Goal: Information Seeking & Learning: Learn about a topic

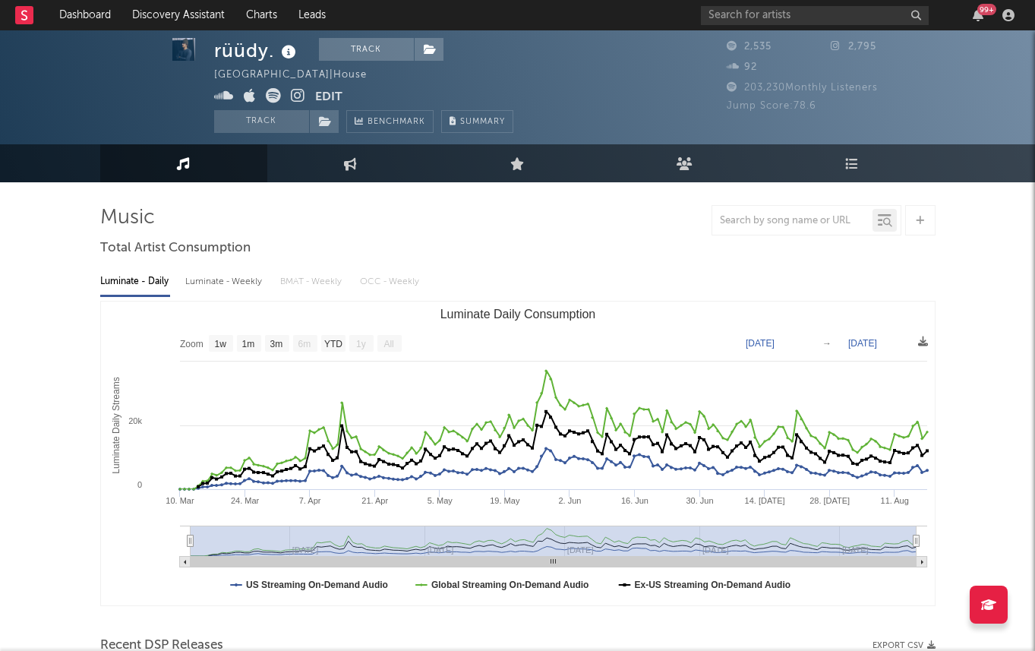
select select "1w"
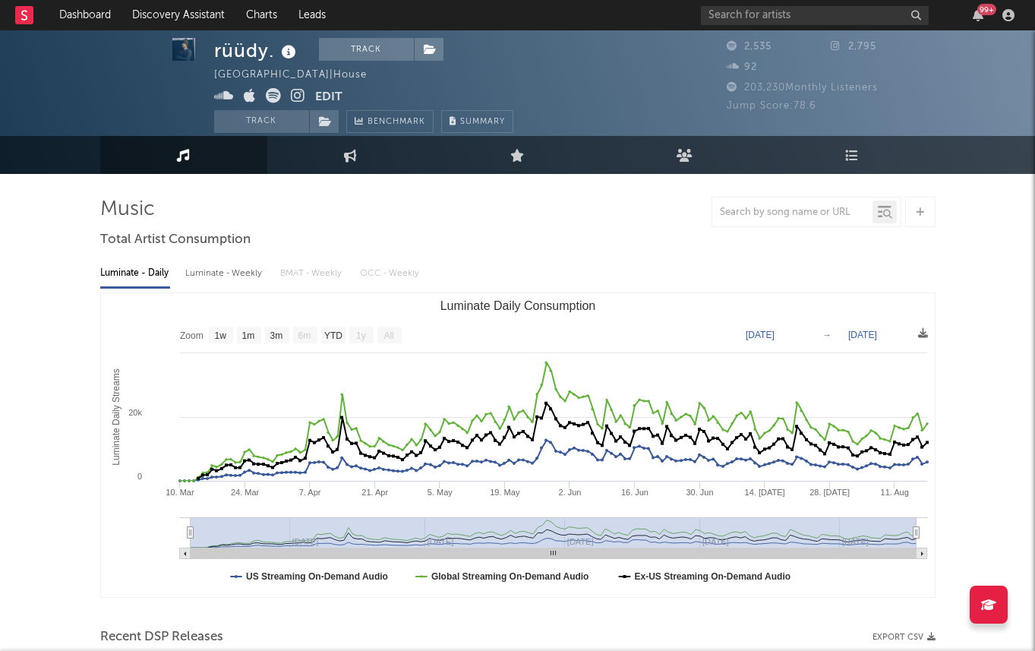
click at [299, 96] on icon at bounding box center [298, 95] width 14 height 15
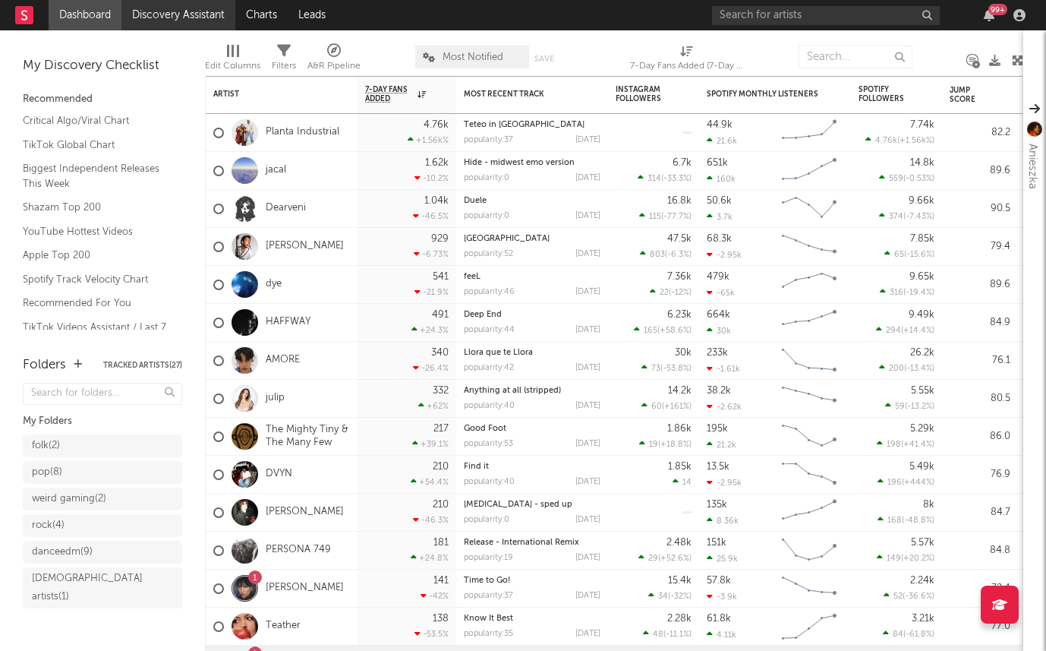
click at [171, 19] on link "Discovery Assistant" at bounding box center [179, 15] width 114 height 30
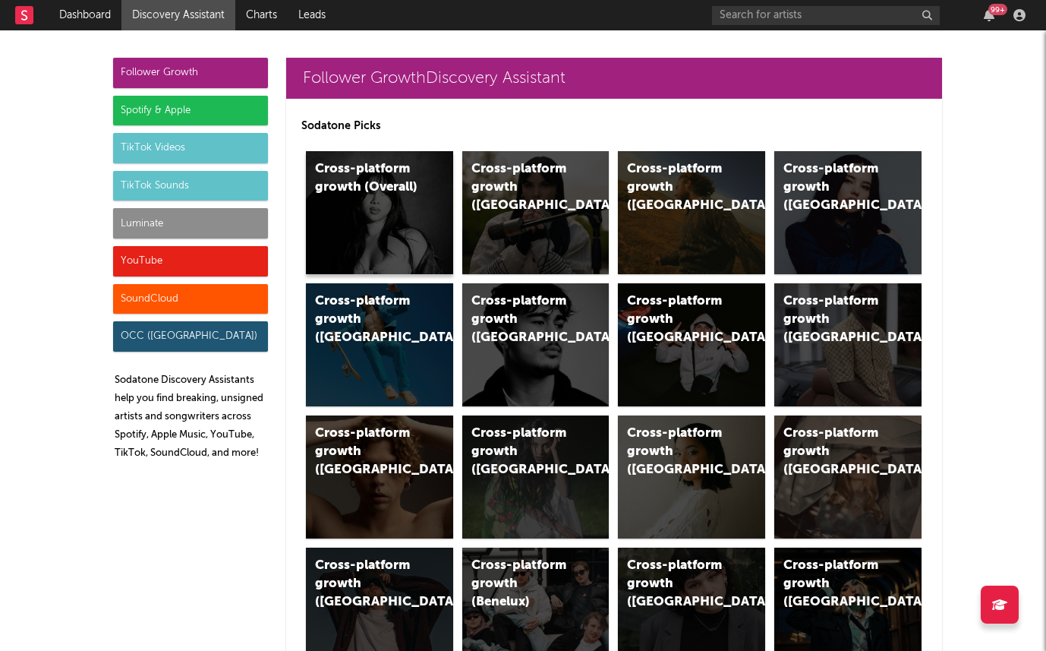
click at [392, 223] on div "Cross-platform growth (Overall)" at bounding box center [379, 212] width 147 height 123
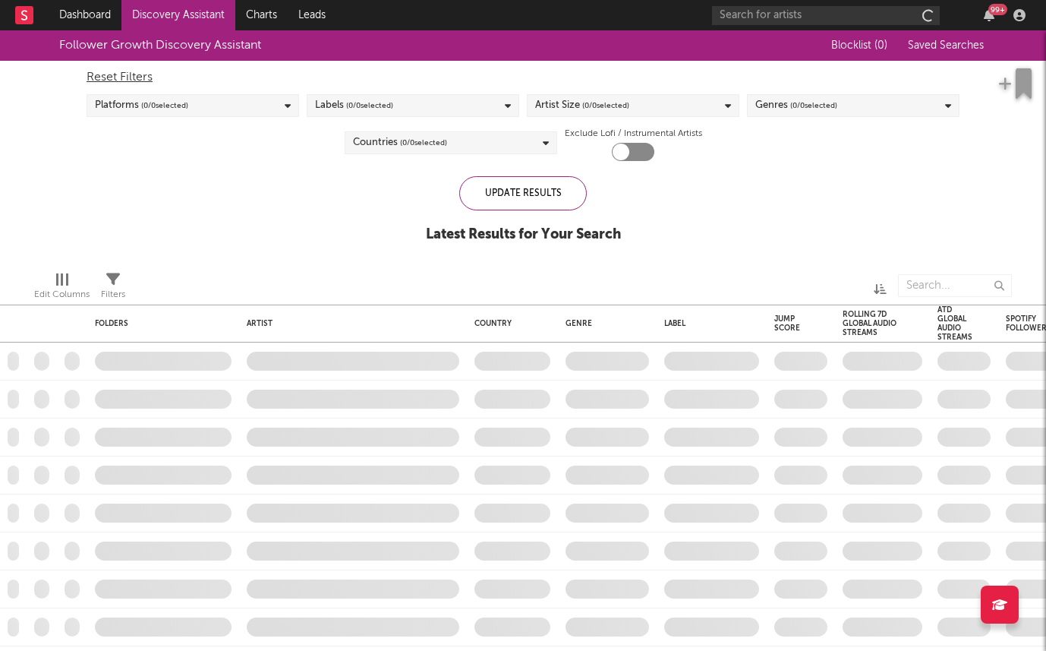
checkbox input "true"
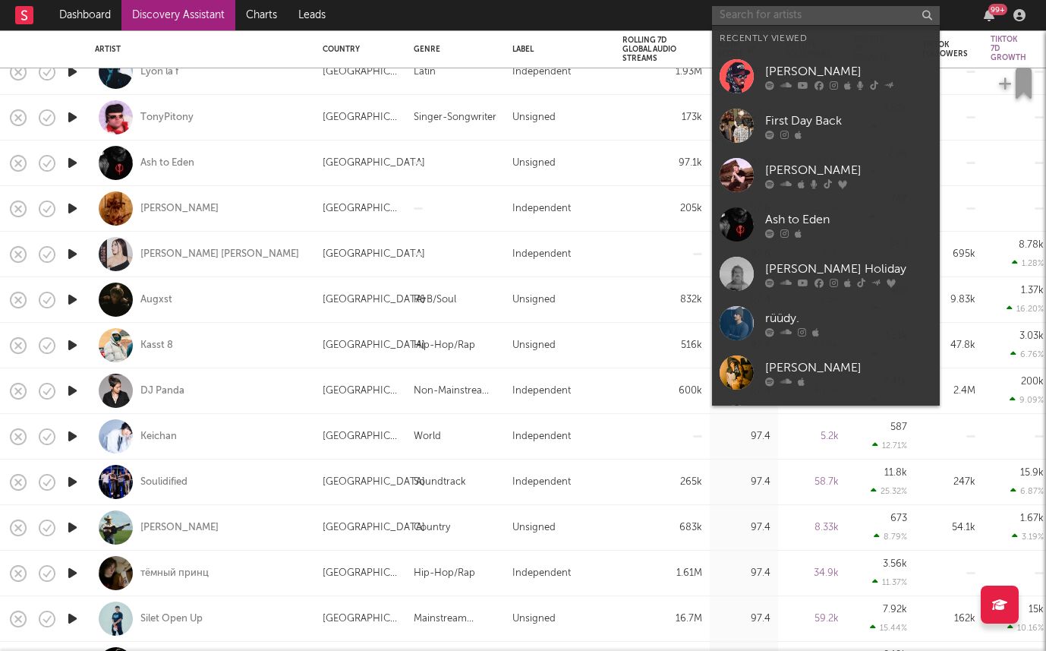
click at [761, 15] on input "text" at bounding box center [826, 15] width 228 height 19
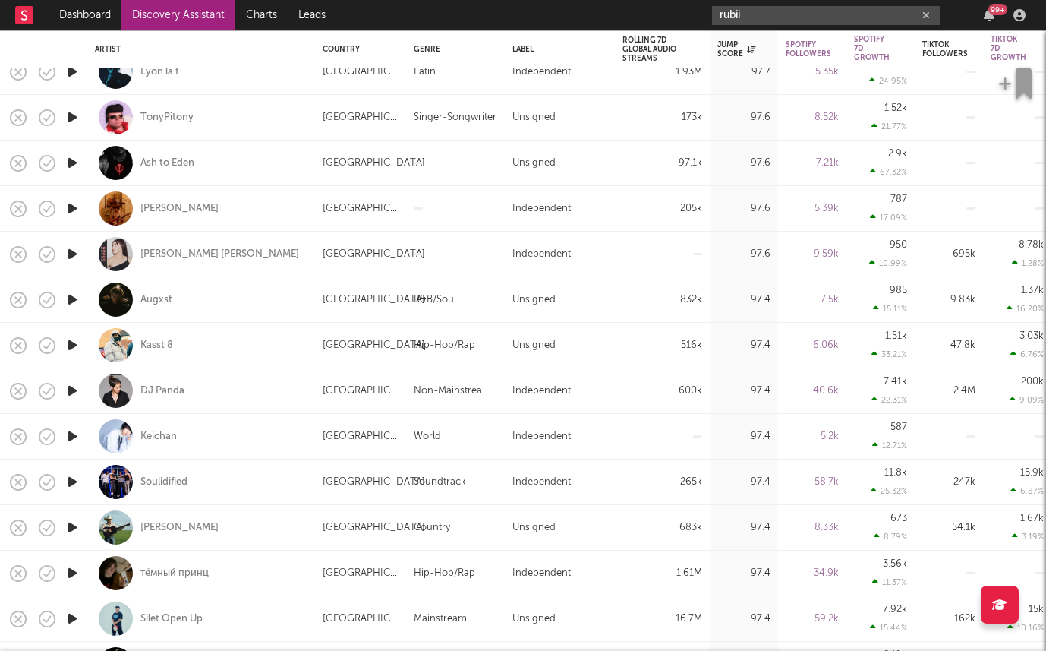
click at [745, 10] on input "rubii" at bounding box center [826, 15] width 228 height 19
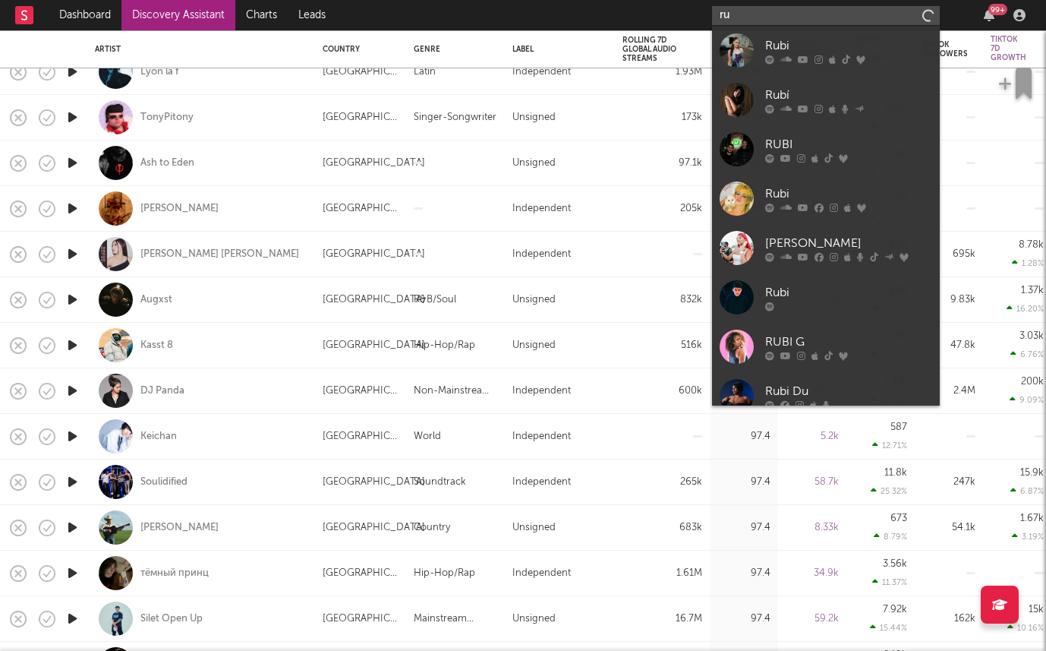
type input "r"
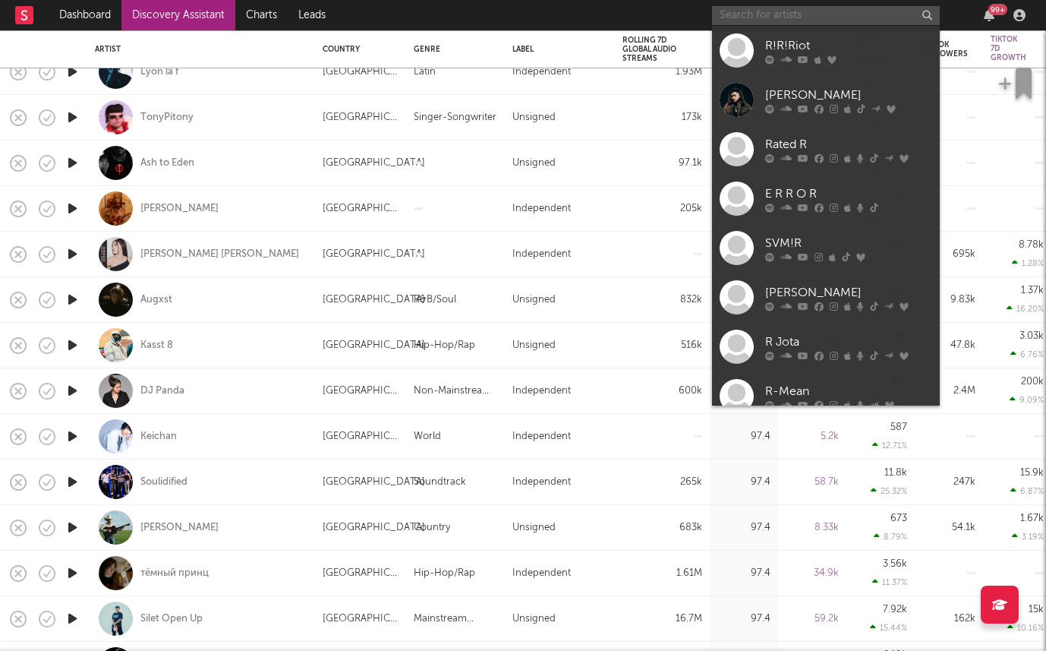
paste input "https://open.spotify.com/artist/3gN8Ihw22Vt9mnK97gbwMQ?si=SFO5czHRQX2LiDlNM5vbCA"
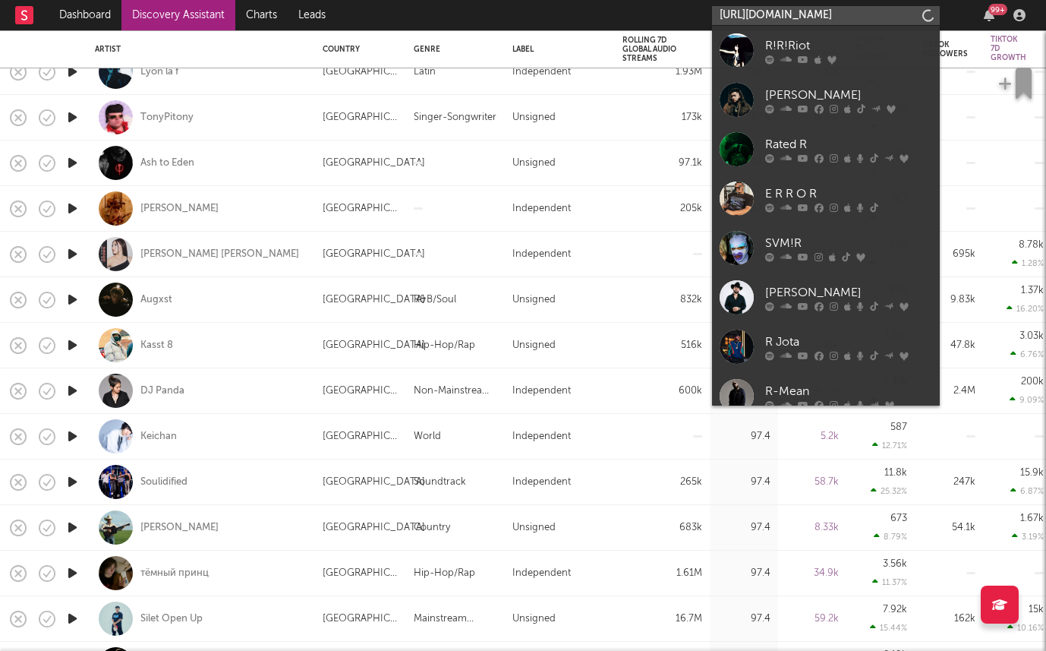
scroll to position [0, 264]
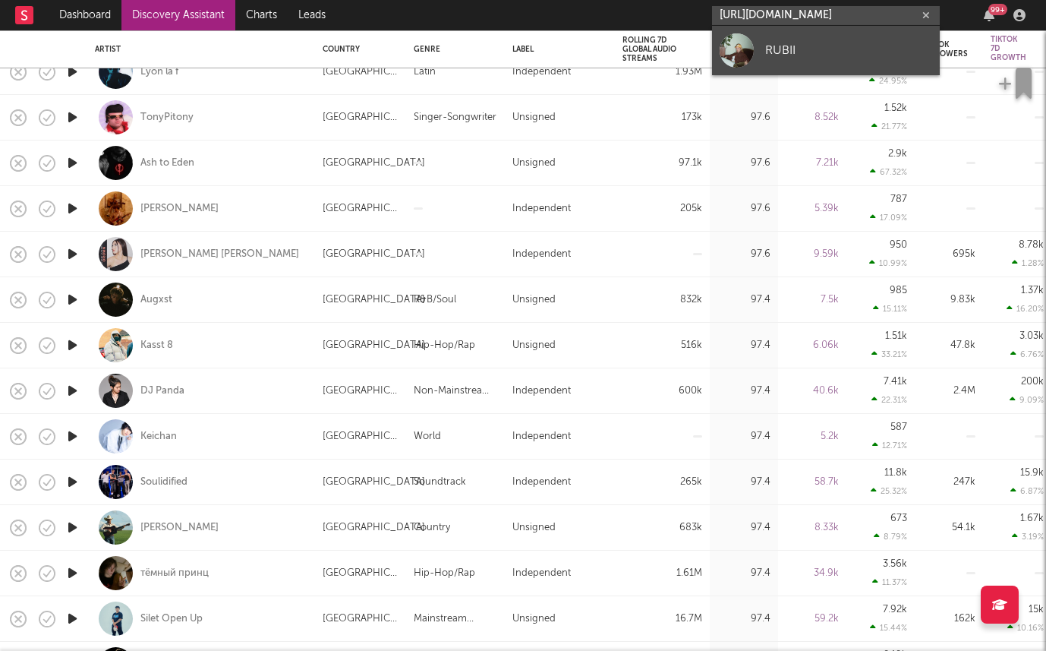
type input "https://open.spotify.com/artist/3gN8Ihw22Vt9mnK97gbwMQ?si=SFO5czHRQX2LiDlNM5vbCA"
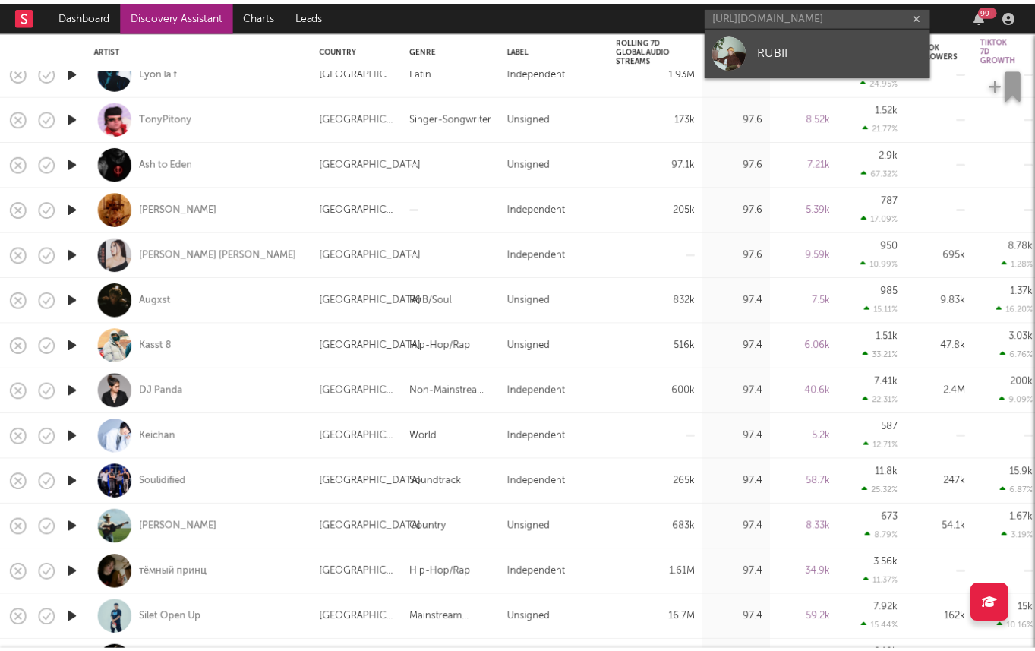
scroll to position [0, 0]
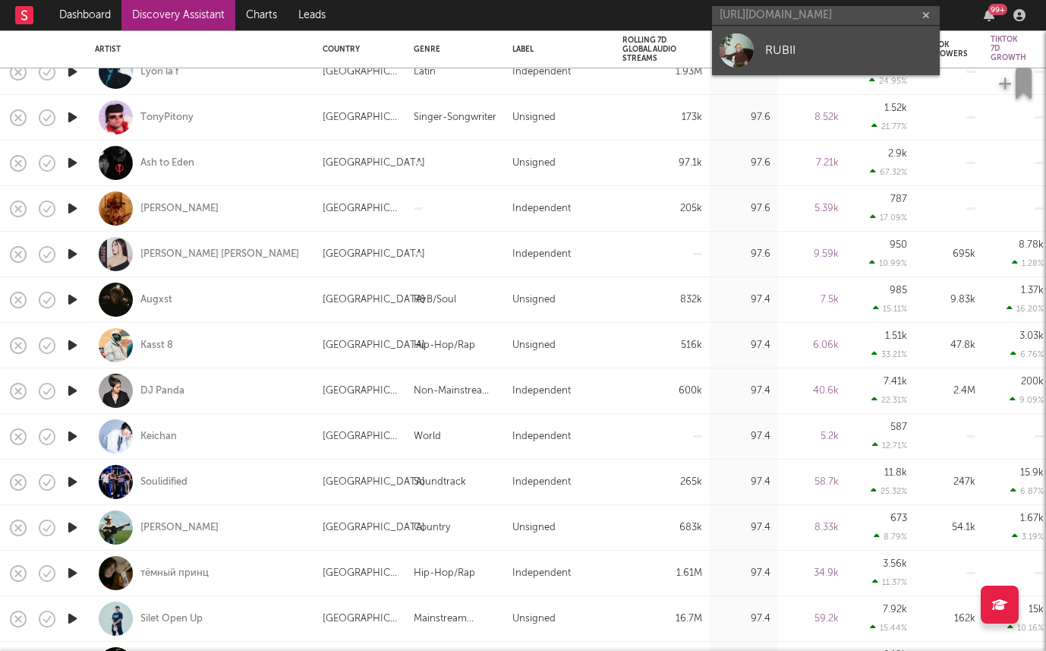
click at [816, 48] on div "RUBII" at bounding box center [848, 50] width 167 height 18
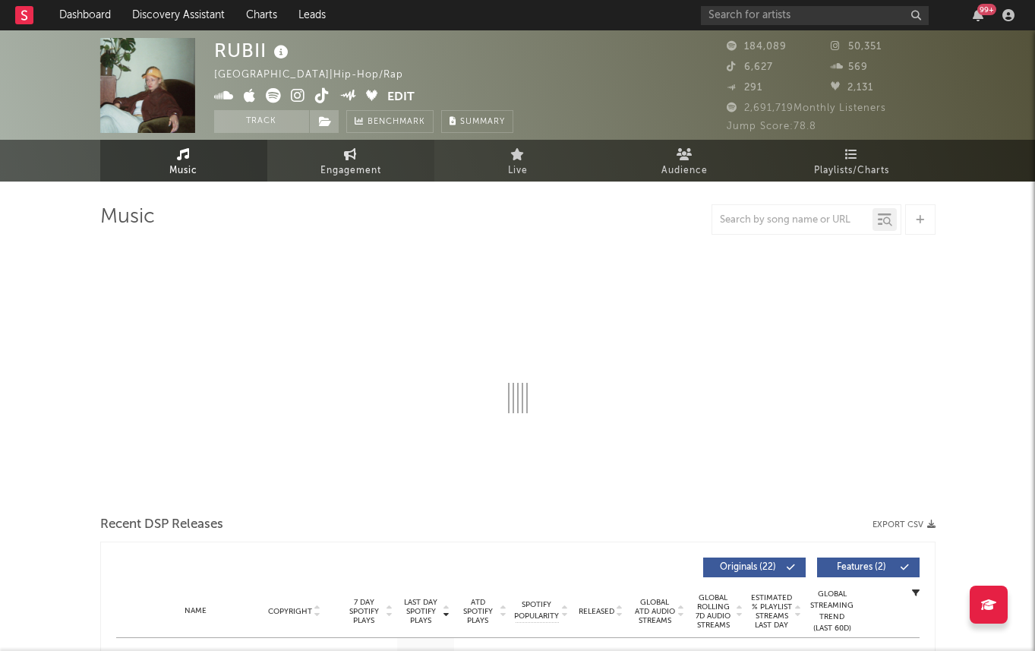
select select "6m"
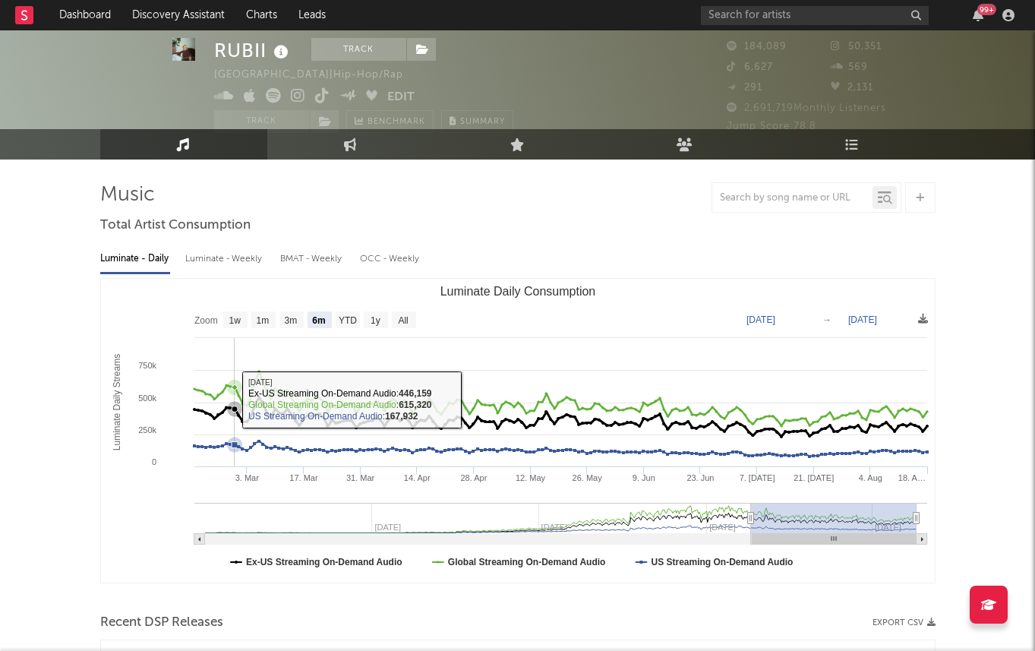
scroll to position [115, 0]
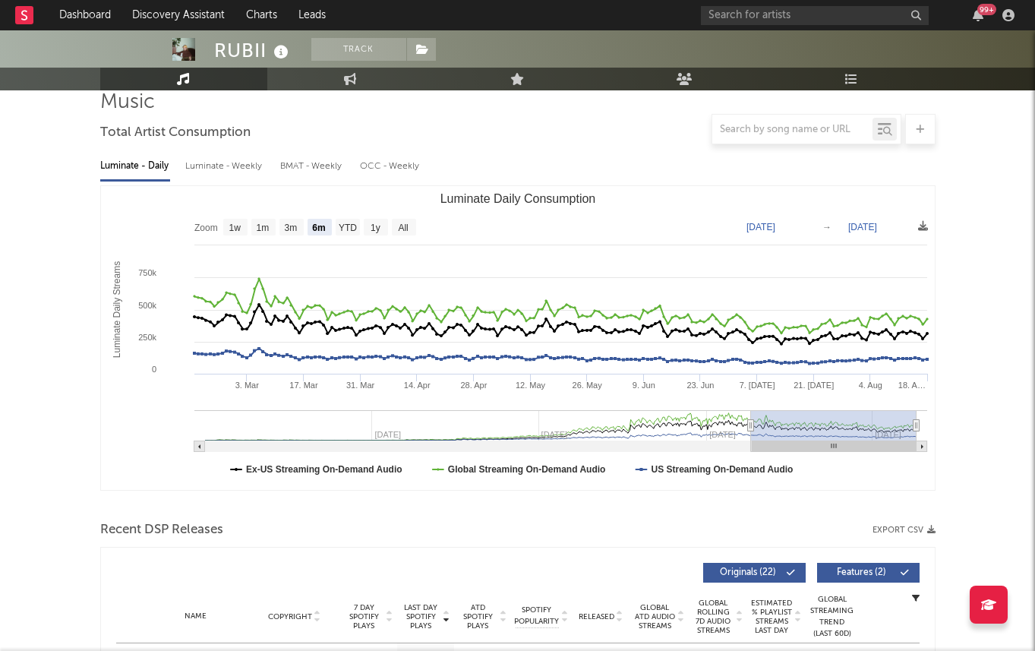
click at [222, 163] on div "Luminate - Weekly" at bounding box center [225, 166] width 80 height 26
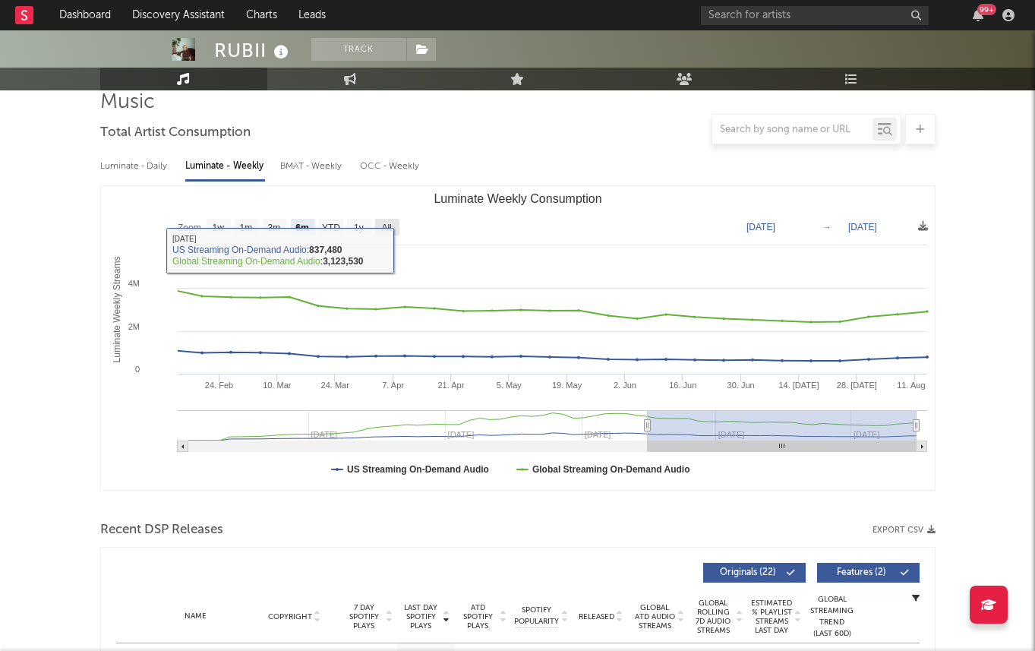
click at [387, 222] on text "All" at bounding box center [386, 227] width 10 height 11
select select "All"
type input "2024-04-11"
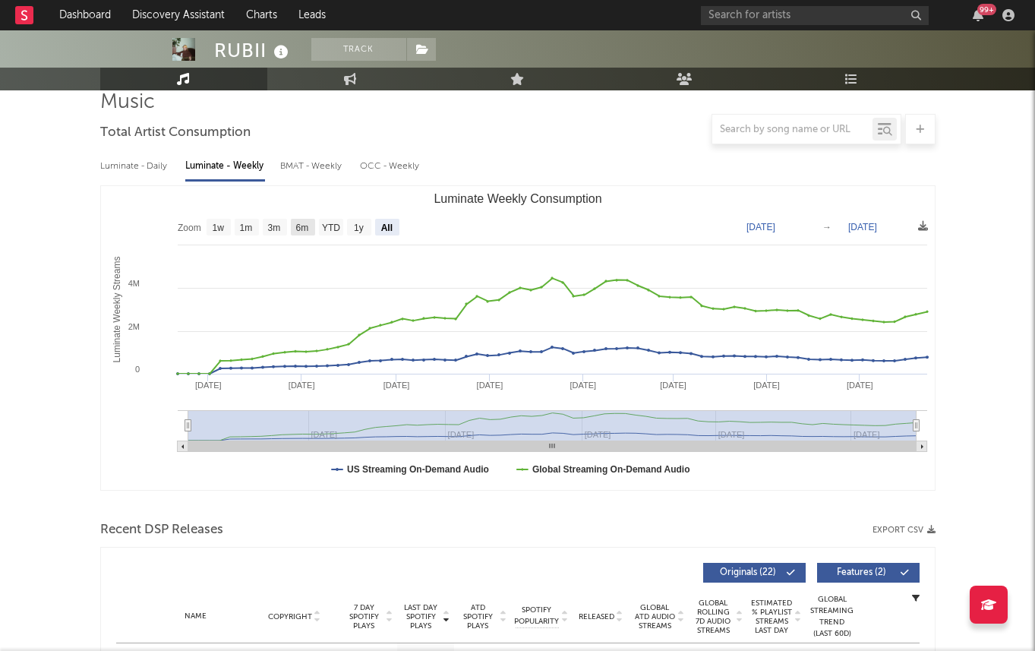
click at [292, 232] on rect "Luminate Weekly Consumption" at bounding box center [303, 227] width 24 height 17
select select "6m"
type input "[DATE]"
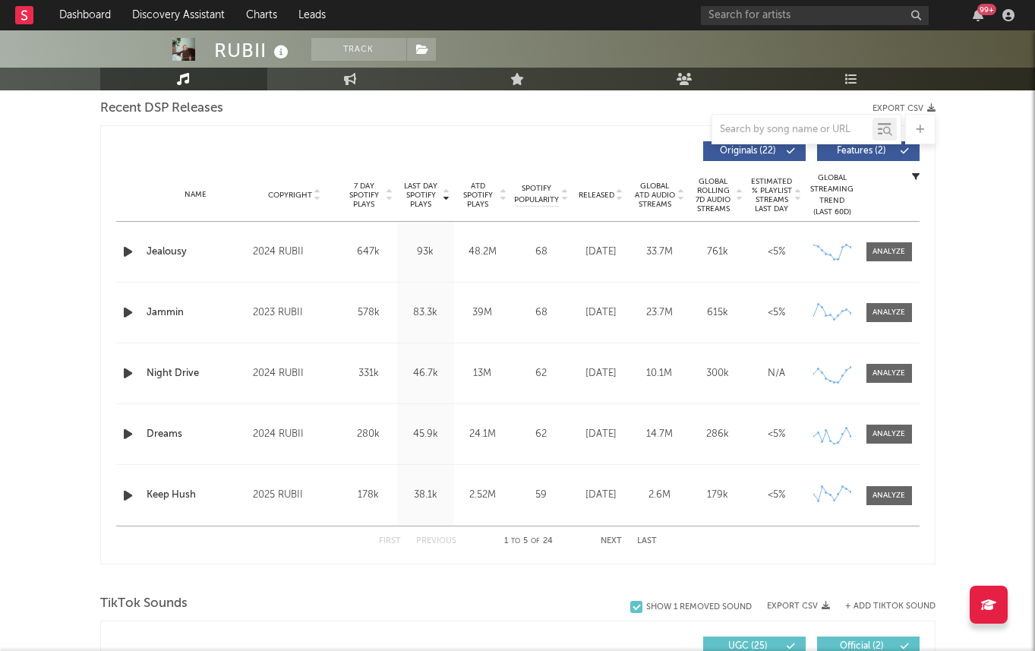
scroll to position [286, 0]
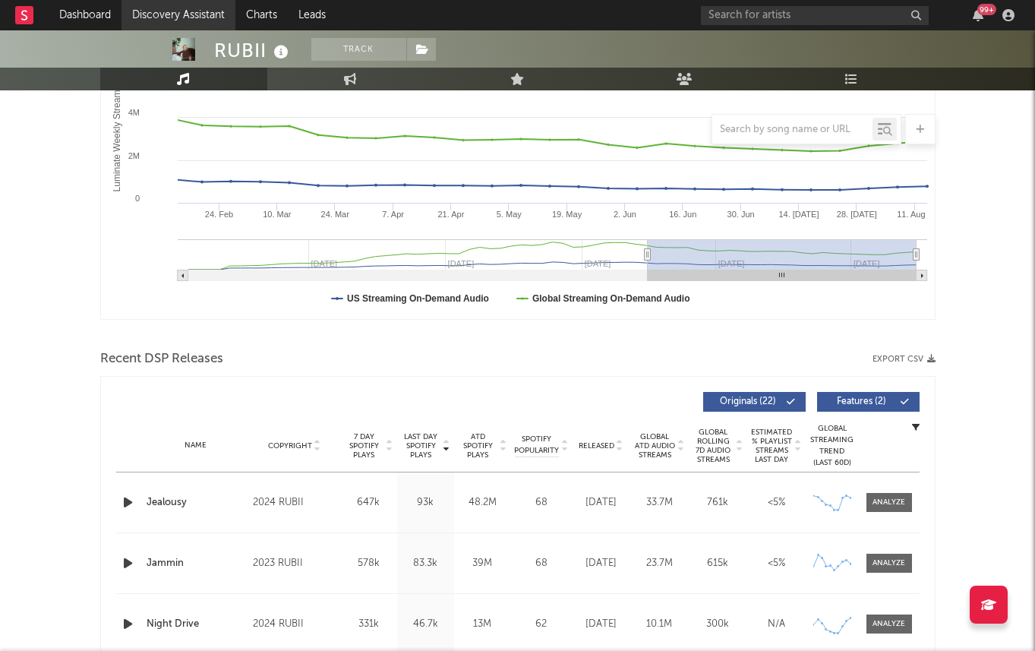
click at [153, 15] on link "Discovery Assistant" at bounding box center [179, 15] width 114 height 30
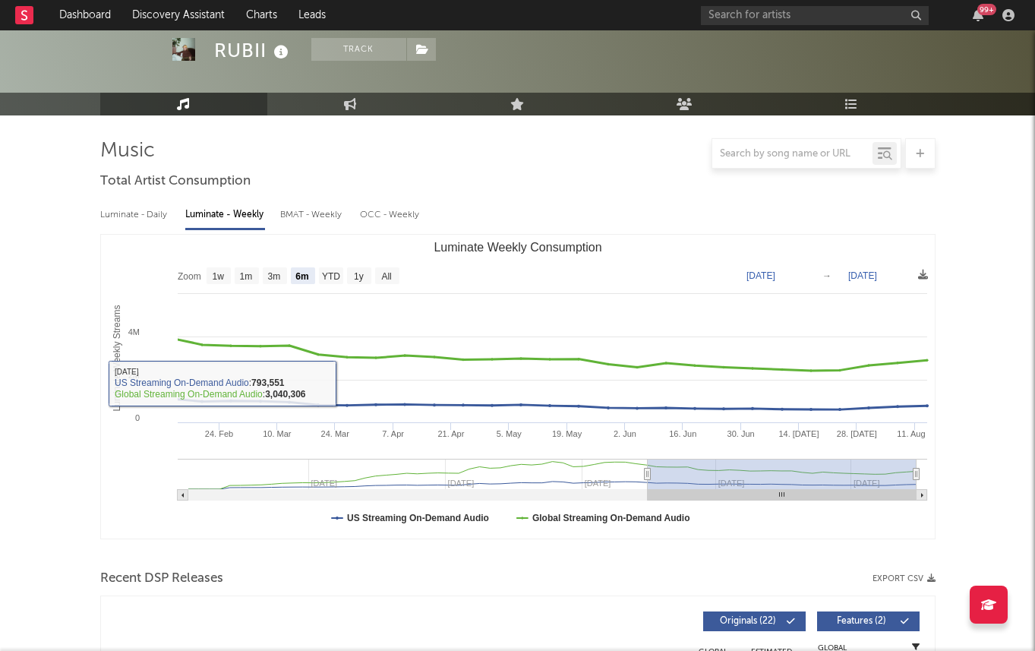
scroll to position [46, 0]
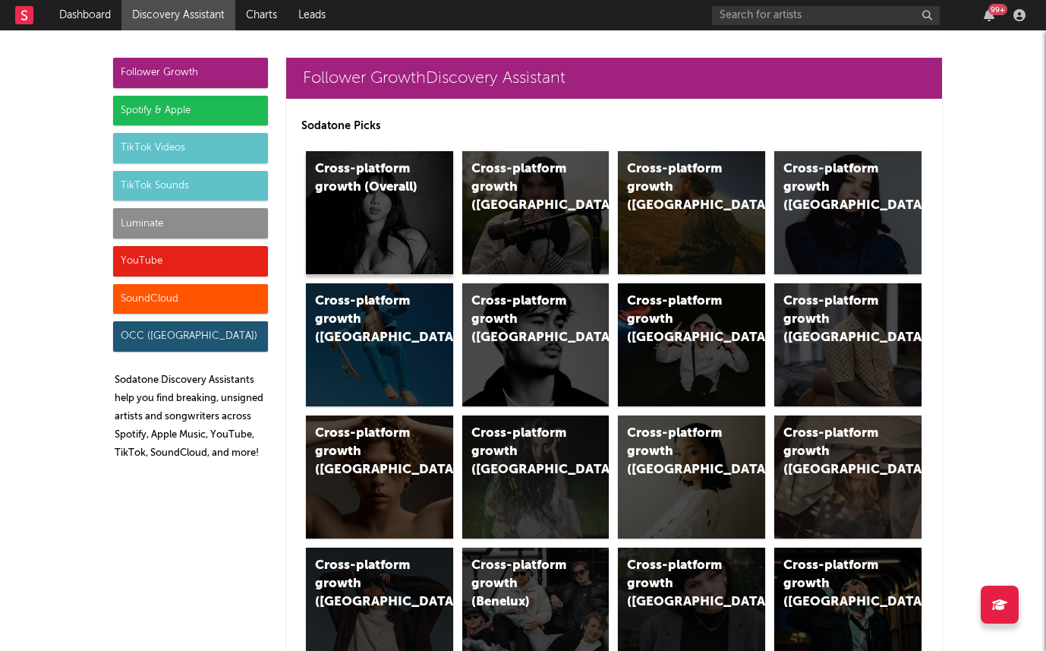
click at [371, 200] on div "Cross-platform growth (Overall)" at bounding box center [379, 212] width 147 height 123
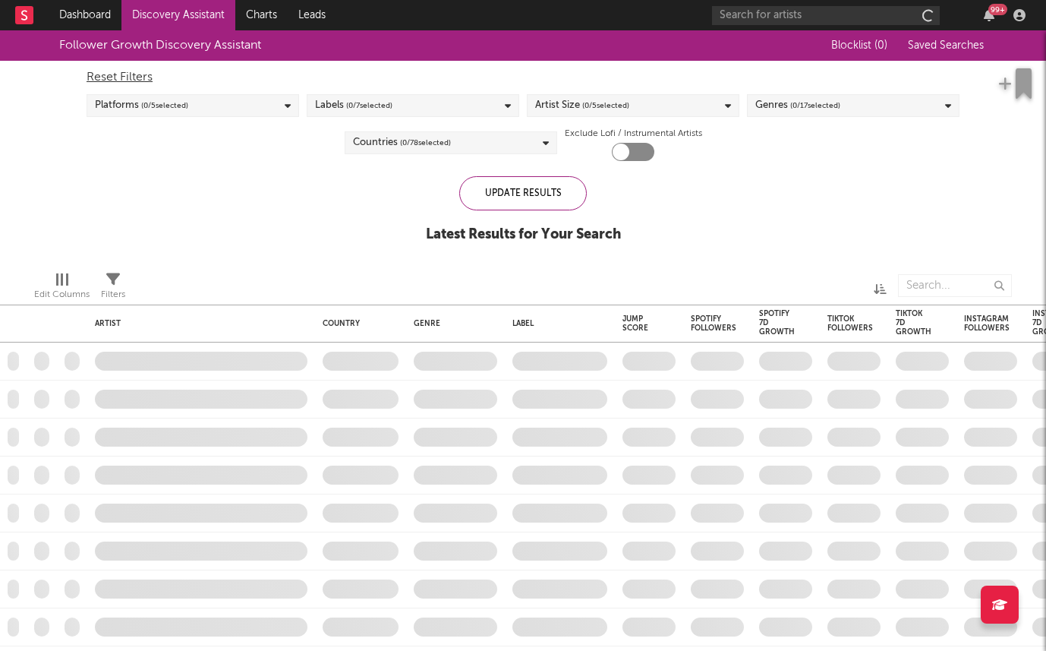
checkbox input "true"
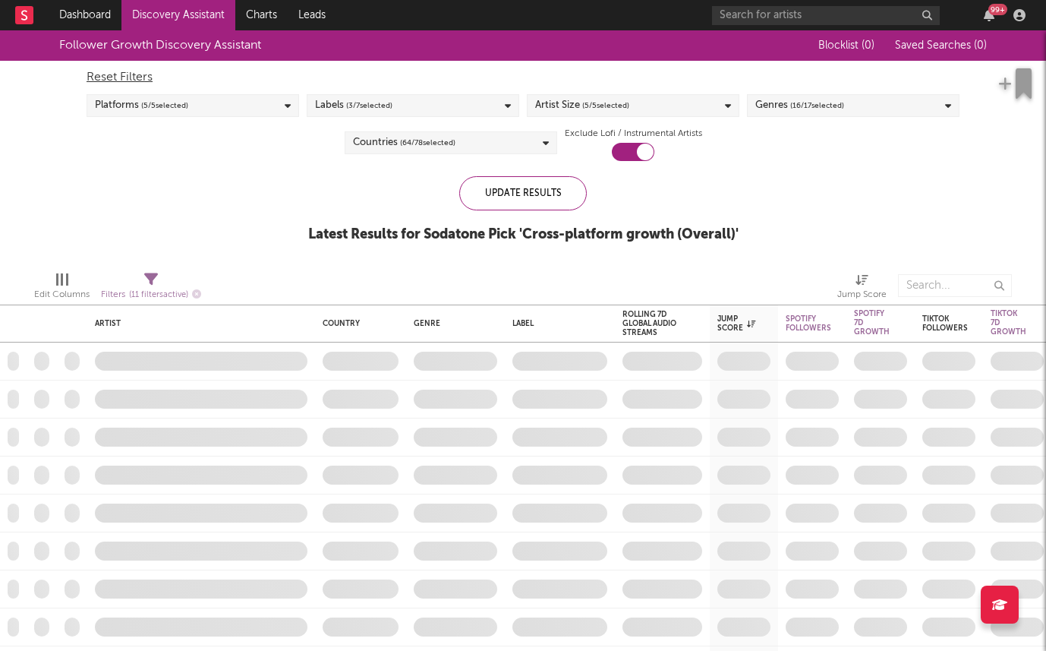
click at [352, 98] on span "( 3 / 7 selected)" at bounding box center [369, 105] width 46 height 18
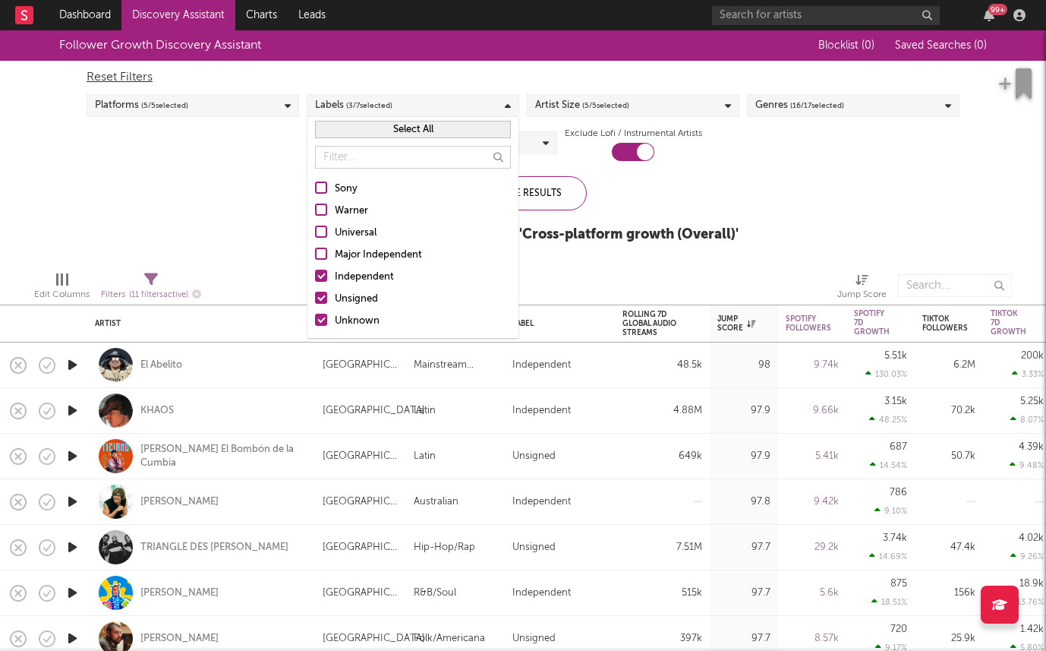
click at [320, 273] on div at bounding box center [321, 276] width 12 height 12
click at [315, 273] on input "Independent" at bounding box center [315, 277] width 0 height 18
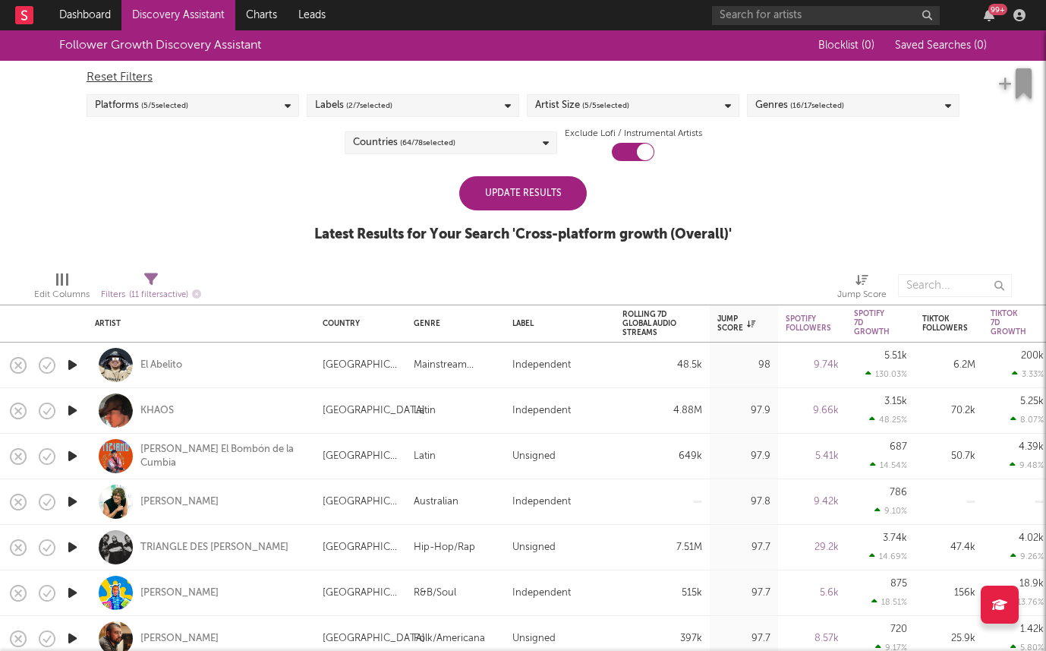
click at [216, 227] on div "Follower Growth Discovery Assistant Blocklist ( 0 ) Saved Searches ( 0 ) Reset …" at bounding box center [523, 144] width 1046 height 229
click at [397, 138] on div "Countries ( 64 / 78 selected)" at bounding box center [404, 143] width 103 height 18
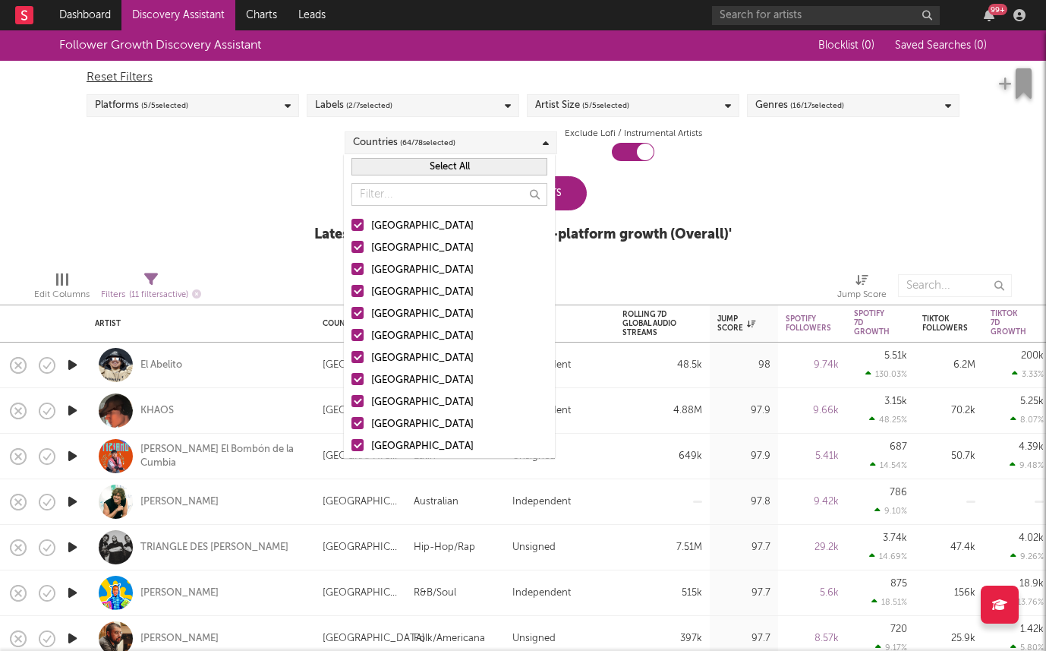
click at [443, 166] on button "Select All" at bounding box center [450, 166] width 196 height 17
click at [431, 166] on button "Deselect All" at bounding box center [450, 166] width 196 height 17
click at [387, 220] on div "[GEOGRAPHIC_DATA]" at bounding box center [459, 226] width 176 height 18
click at [352, 220] on input "[GEOGRAPHIC_DATA]" at bounding box center [352, 226] width 0 height 18
click at [379, 247] on div "Australia" at bounding box center [459, 248] width 176 height 18
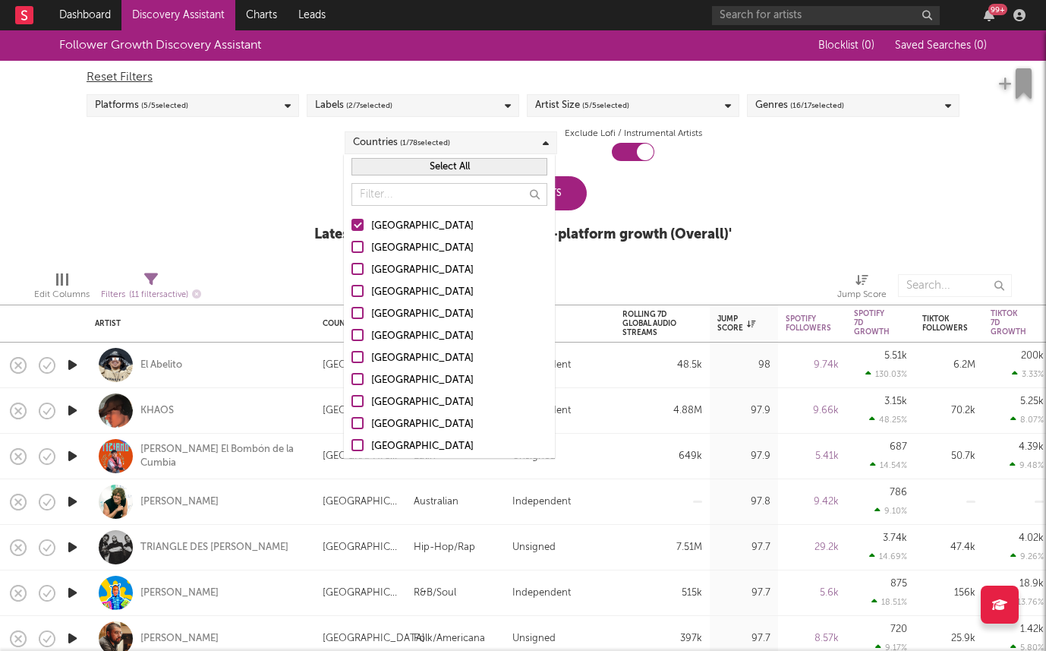
click at [352, 247] on input "Australia" at bounding box center [352, 248] width 0 height 18
click at [378, 263] on div "Canada" at bounding box center [459, 270] width 176 height 18
click at [352, 263] on input "Canada" at bounding box center [352, 270] width 0 height 18
drag, startPoint x: 377, startPoint y: 294, endPoint x: 261, endPoint y: 282, distance: 116.0
click at [377, 294] on div "United Kingdom" at bounding box center [459, 292] width 176 height 18
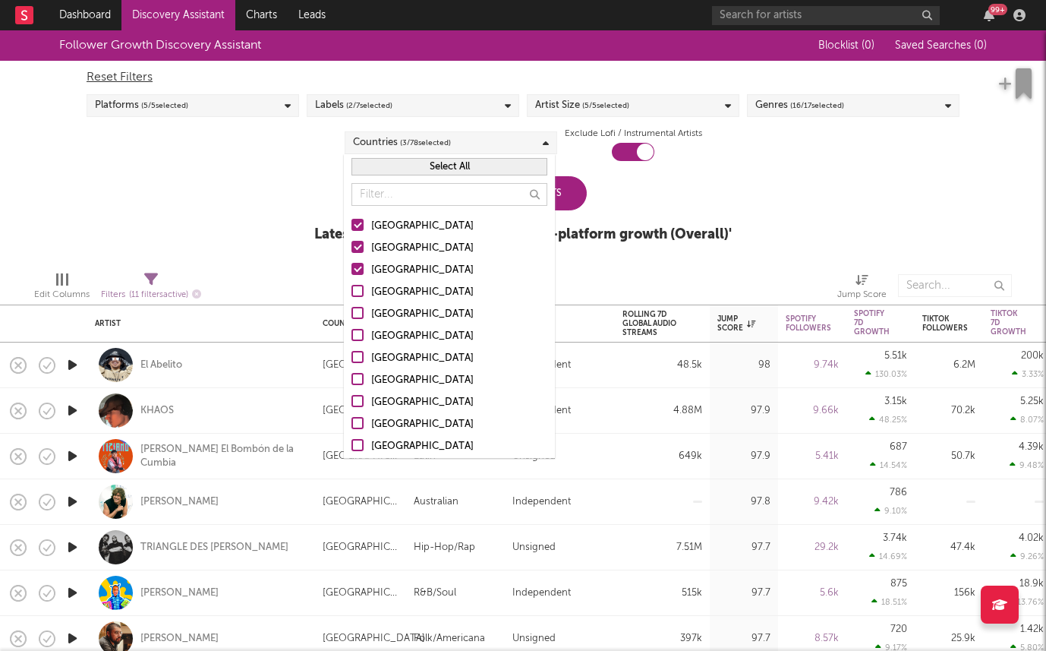
click at [352, 294] on input "United Kingdom" at bounding box center [352, 292] width 0 height 18
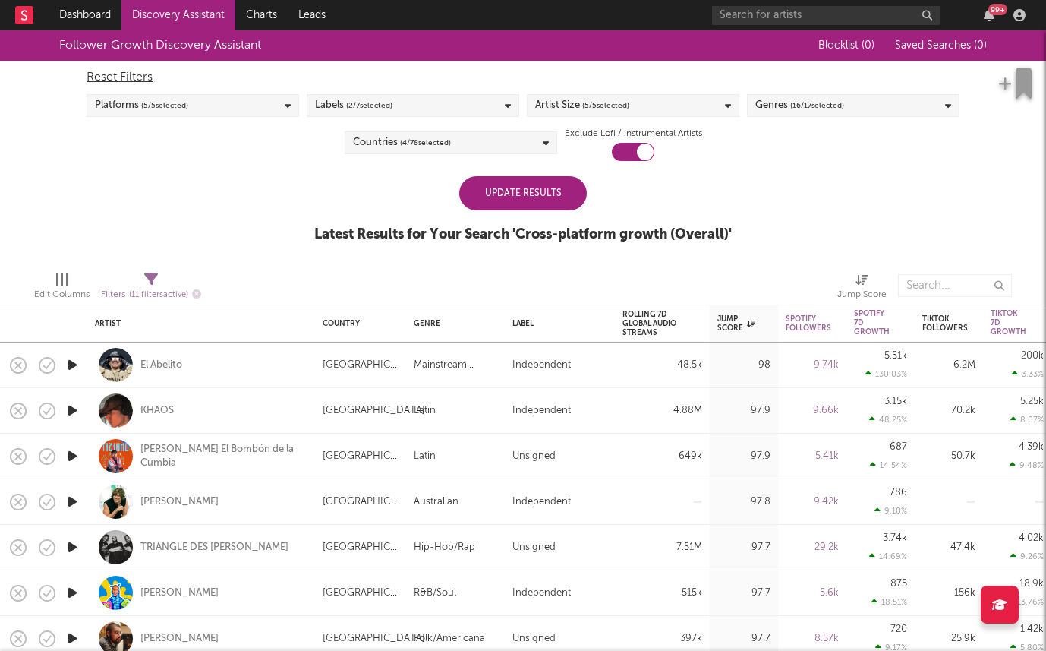
click at [262, 282] on div at bounding box center [360, 286] width 295 height 38
click at [471, 183] on div "Update Results" at bounding box center [523, 193] width 128 height 34
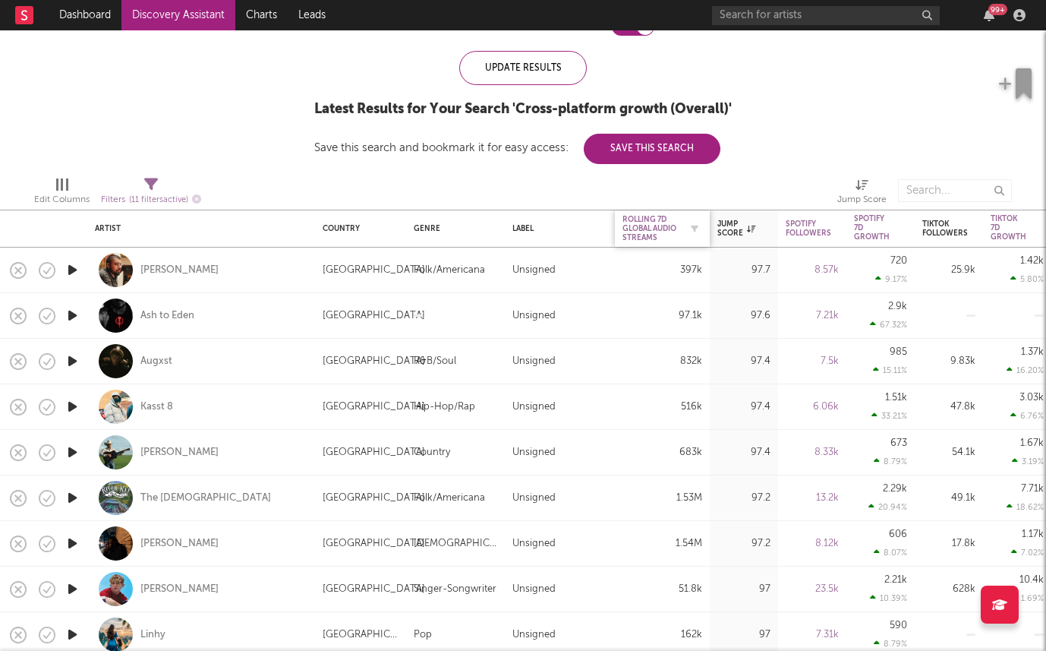
click at [657, 225] on div "Rolling 7D Global Audio Streams" at bounding box center [651, 228] width 57 height 27
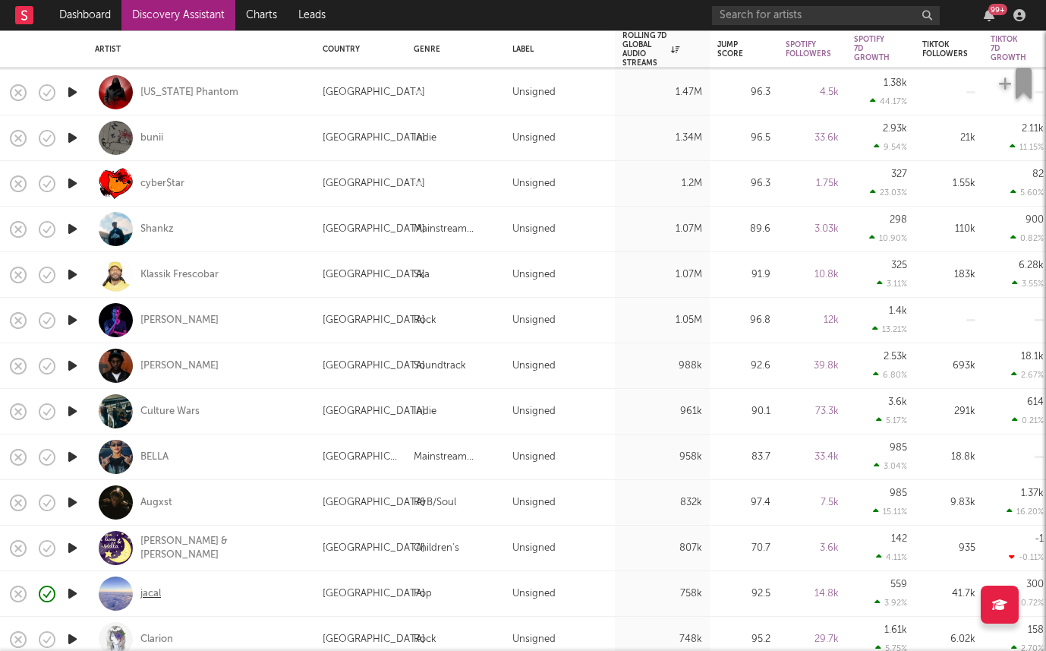
click at [146, 587] on div "jacal" at bounding box center [150, 594] width 21 height 14
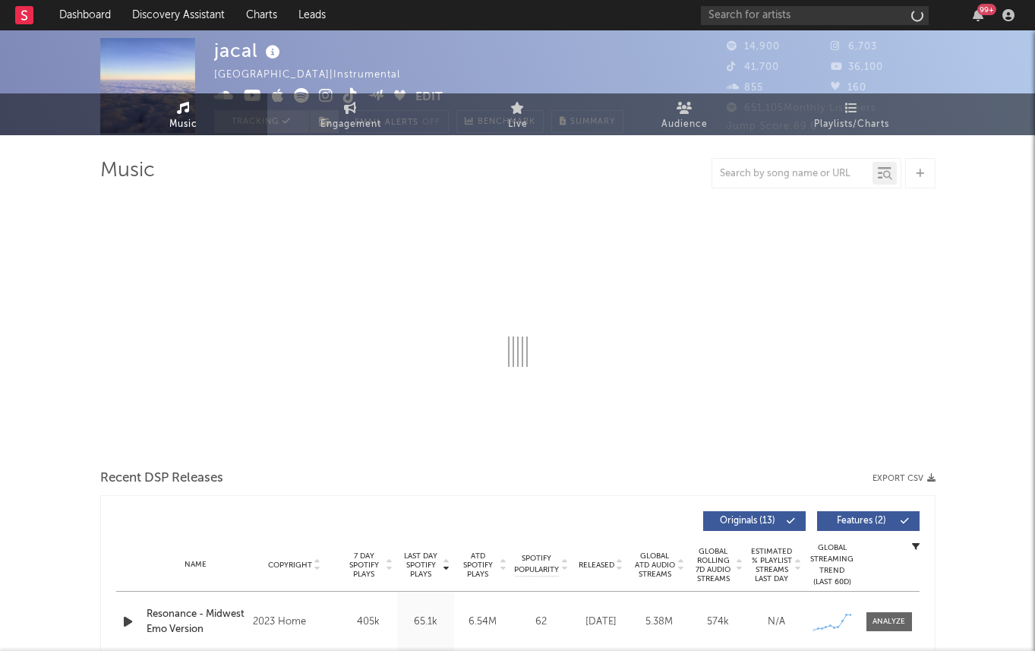
select select "6m"
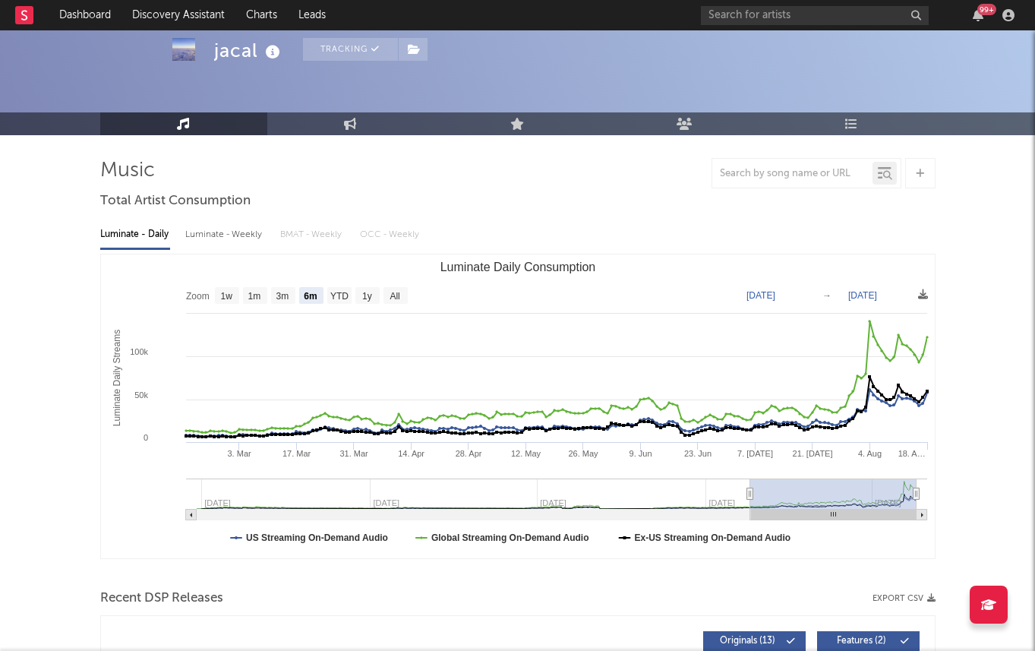
scroll to position [48, 0]
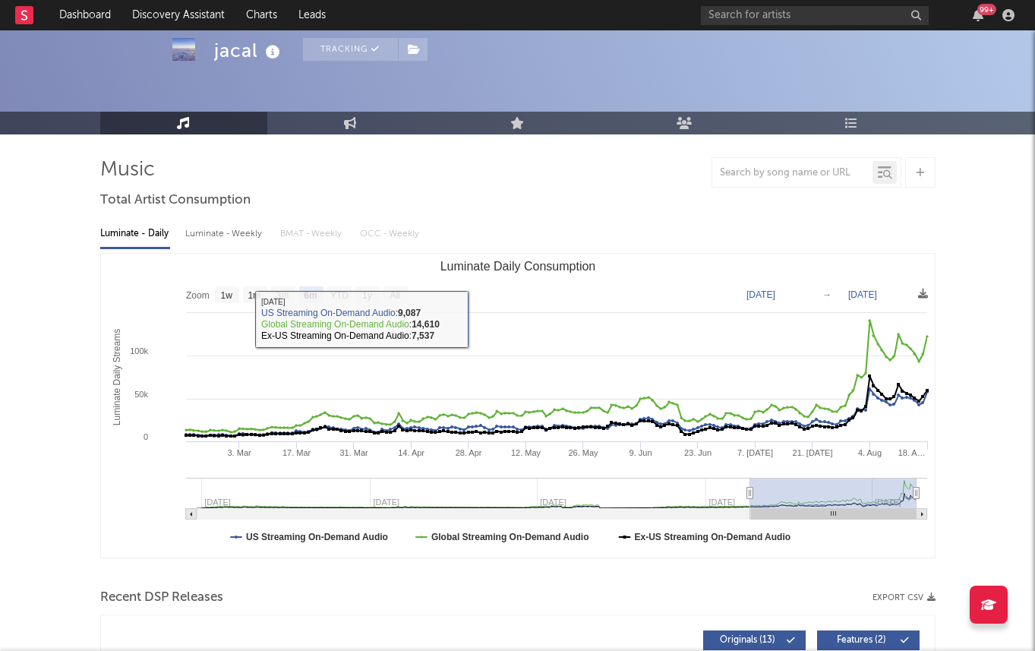
click at [213, 235] on div "Luminate - Weekly" at bounding box center [225, 234] width 80 height 26
select select "6m"
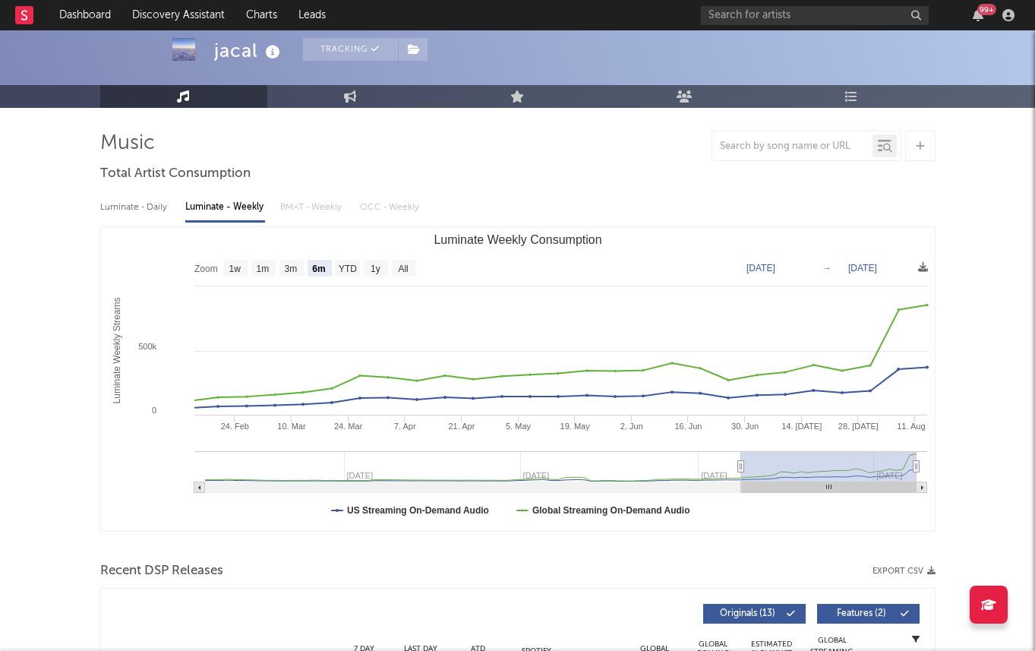
scroll to position [37, 0]
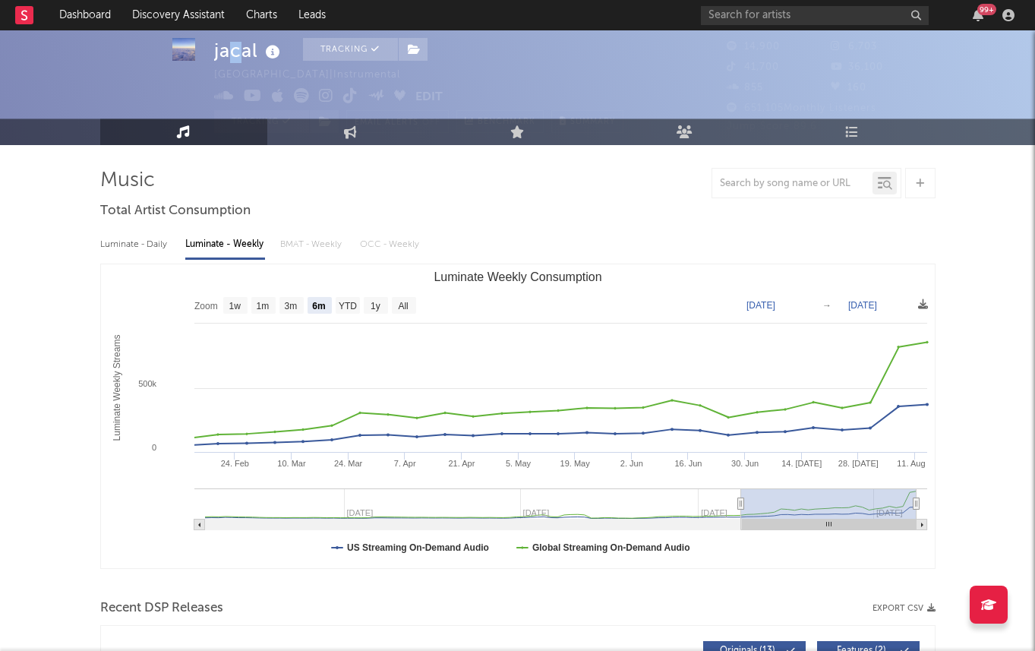
drag, startPoint x: 224, startPoint y: 55, endPoint x: 242, endPoint y: 55, distance: 18.2
click at [242, 55] on div "jacal" at bounding box center [249, 50] width 70 height 25
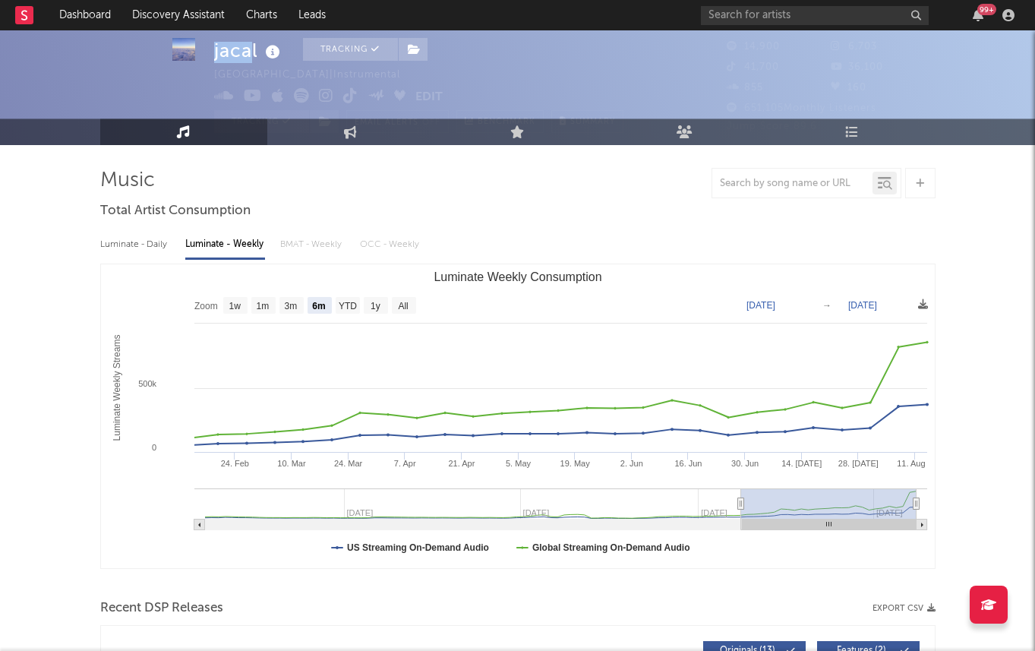
drag, startPoint x: 197, startPoint y: 61, endPoint x: 251, endPoint y: 61, distance: 53.2
click at [251, 61] on div "jacal Tracking [GEOGRAPHIC_DATA] | Instrumental Edit Tracking Email Alerts Off …" at bounding box center [517, 48] width 1035 height 110
drag, startPoint x: 259, startPoint y: 58, endPoint x: 216, endPoint y: 51, distance: 43.9
click at [216, 51] on div "jacal" at bounding box center [249, 50] width 70 height 25
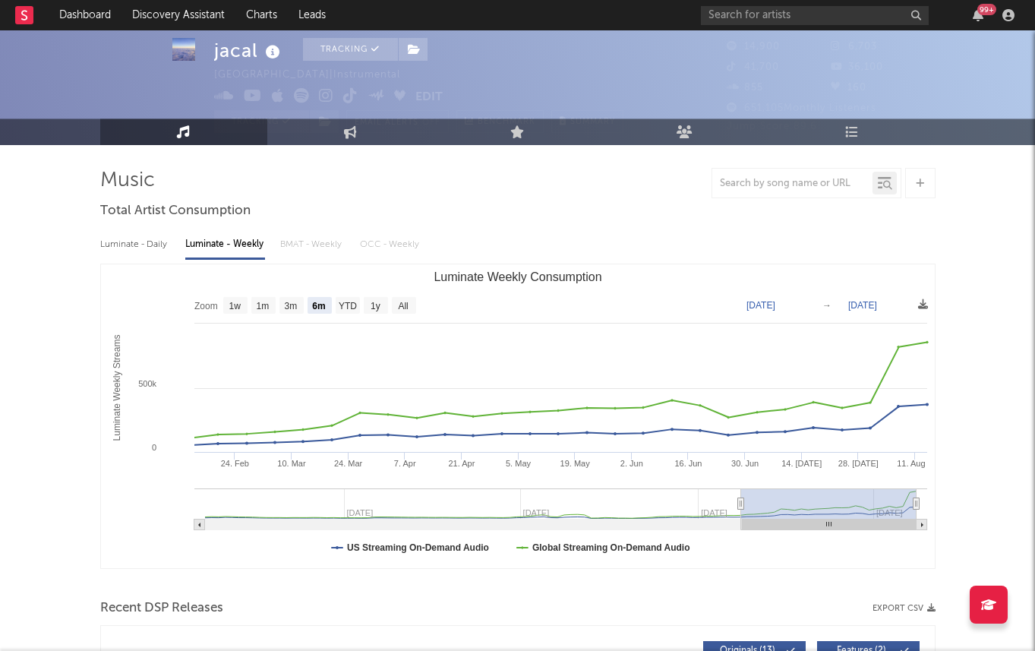
click at [233, 51] on div "jacal" at bounding box center [249, 50] width 70 height 25
click at [234, 51] on div "jacal" at bounding box center [249, 50] width 70 height 25
click at [236, 39] on div "jacal" at bounding box center [249, 50] width 70 height 25
click at [236, 54] on div "jacal" at bounding box center [249, 50] width 70 height 25
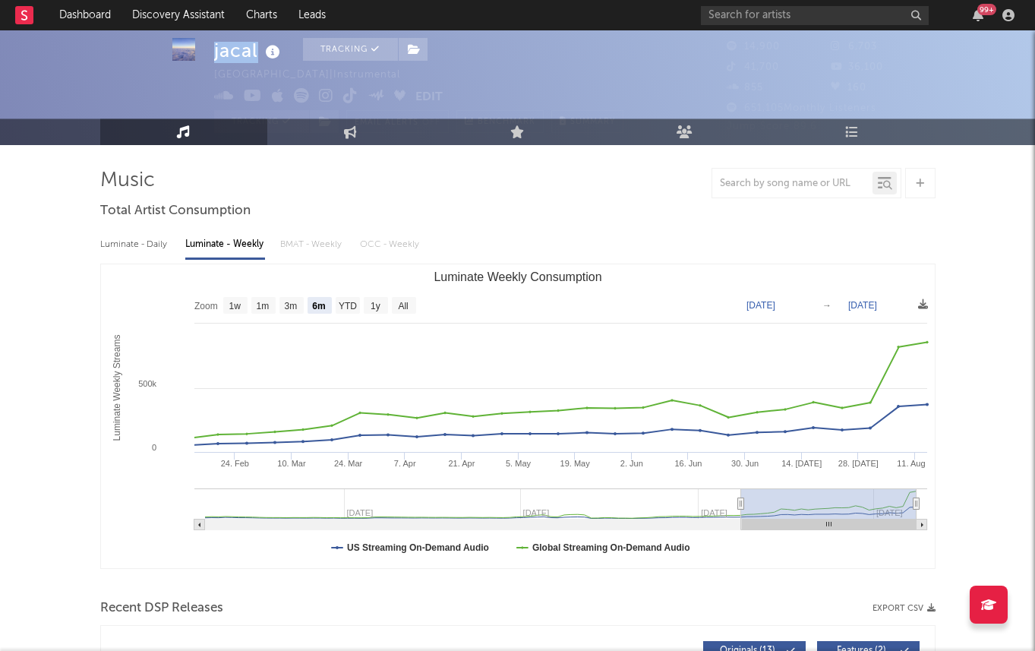
click at [236, 54] on div "jacal" at bounding box center [249, 50] width 70 height 25
click at [216, 49] on div "jacal" at bounding box center [249, 50] width 70 height 25
